Goal: Browse casually

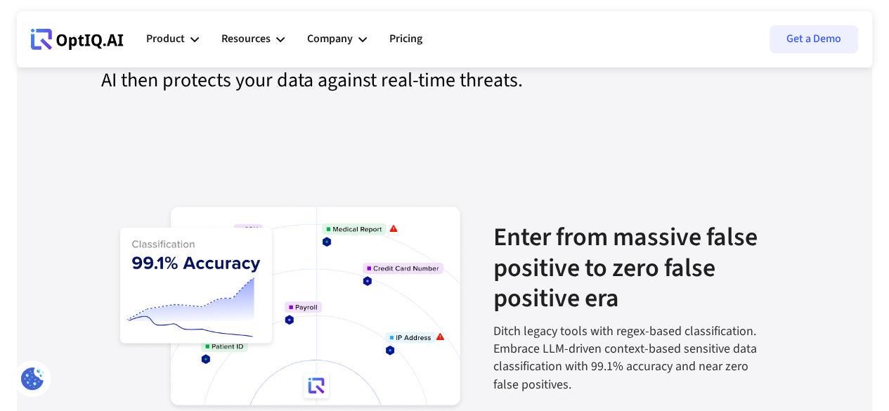
scroll to position [1417, 0]
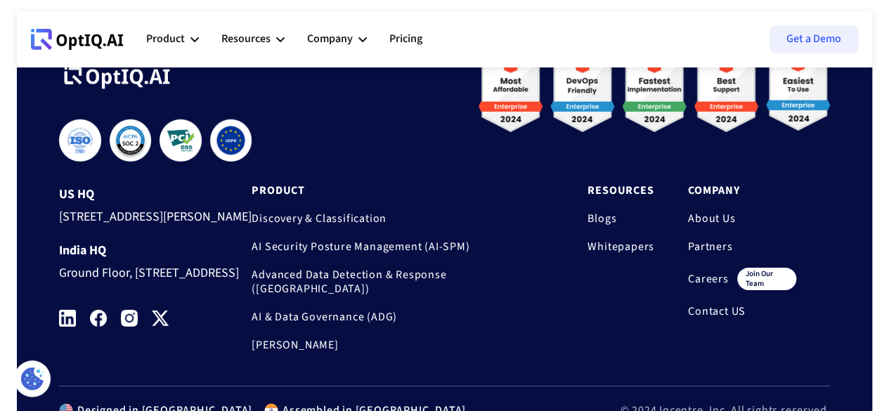
scroll to position [4913, 0]
